Goal: Information Seeking & Learning: Check status

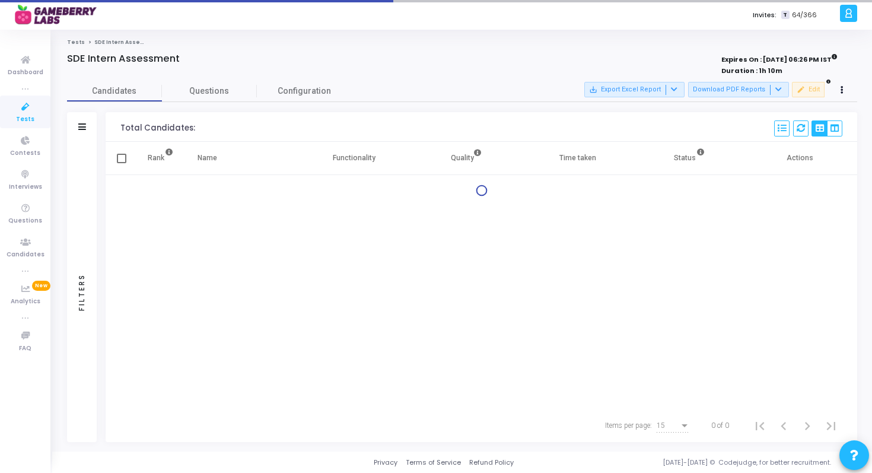
click at [18, 119] on span "Tests" at bounding box center [25, 119] width 18 height 10
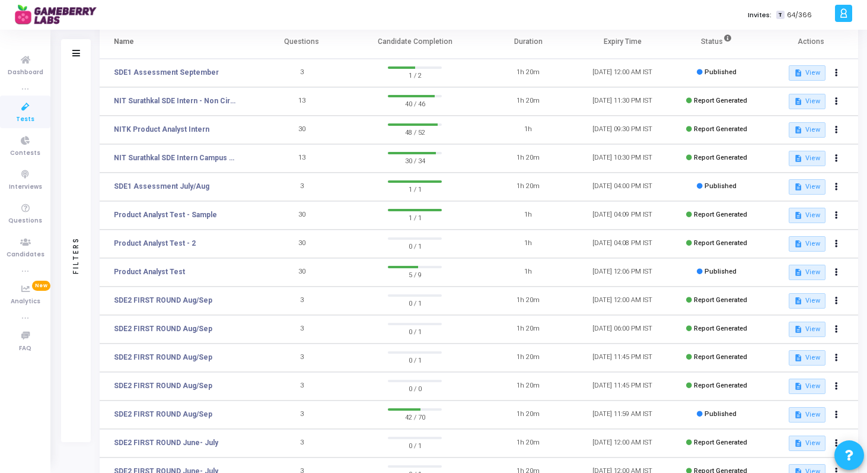
scroll to position [87, 0]
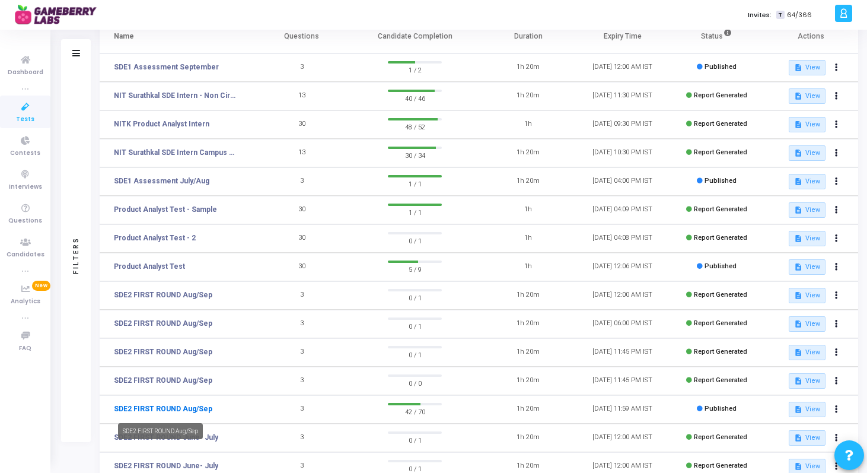
click at [142, 406] on link "SDE2 FIRST ROUND Aug/Sep" at bounding box center [163, 408] width 98 height 11
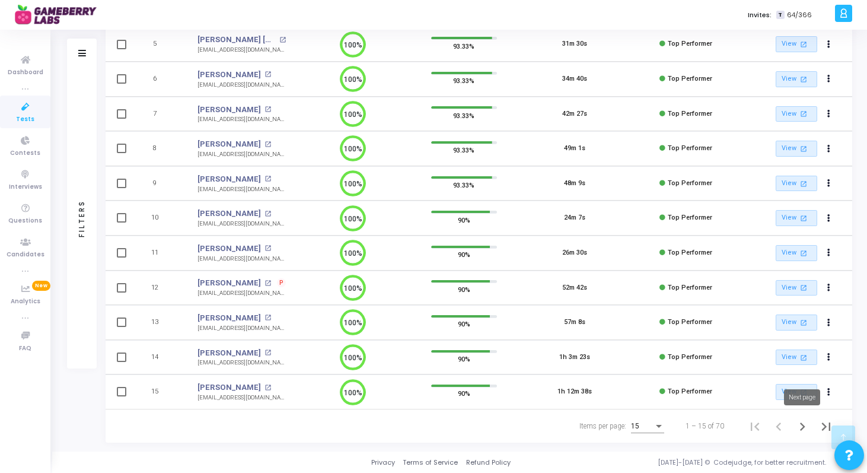
click at [803, 422] on icon "Next page" at bounding box center [802, 426] width 17 height 17
